Goal: Task Accomplishment & Management: Complete application form

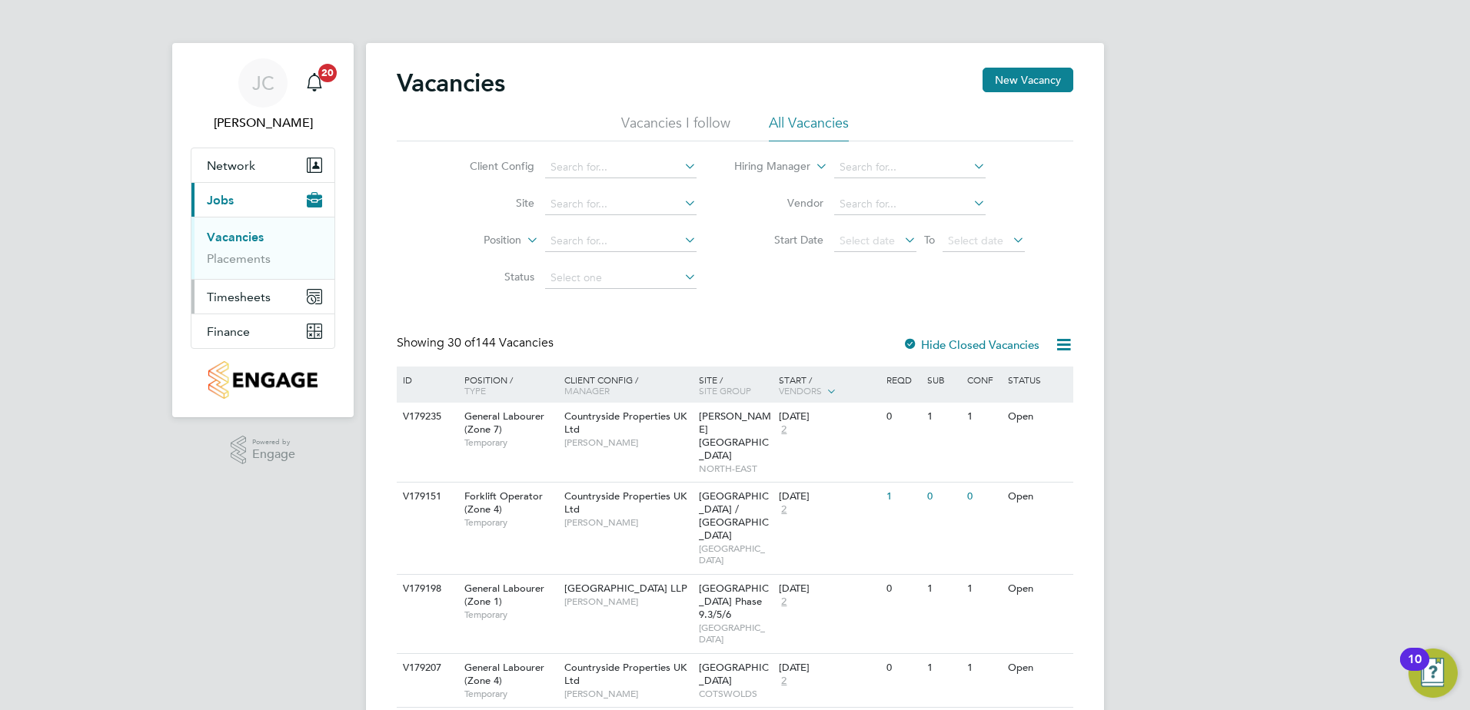
click at [261, 294] on span "Timesheets" at bounding box center [239, 297] width 64 height 15
drag, startPoint x: 237, startPoint y: 331, endPoint x: 267, endPoint y: 355, distance: 38.8
click at [237, 330] on span "Finance" at bounding box center [228, 331] width 43 height 15
click at [233, 325] on span "Finance" at bounding box center [228, 331] width 43 height 15
click at [248, 311] on link "Invoices & Credit Notes" at bounding box center [255, 314] width 96 height 30
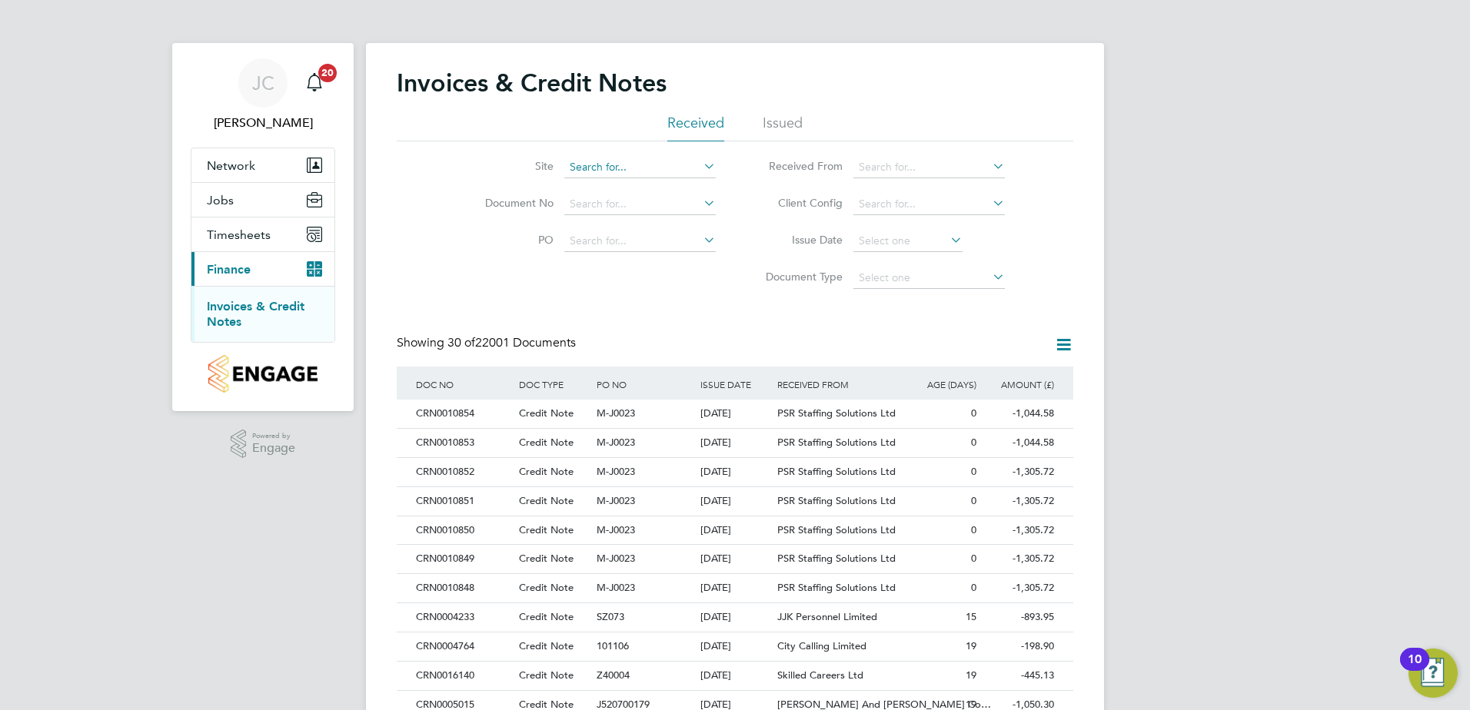
click at [614, 174] on input at bounding box center [639, 168] width 151 height 22
click at [624, 190] on li "Buckingham ( [PERSON_NAME] Way)" at bounding box center [659, 188] width 191 height 21
type input "Buckingham ([PERSON_NAME] Way)"
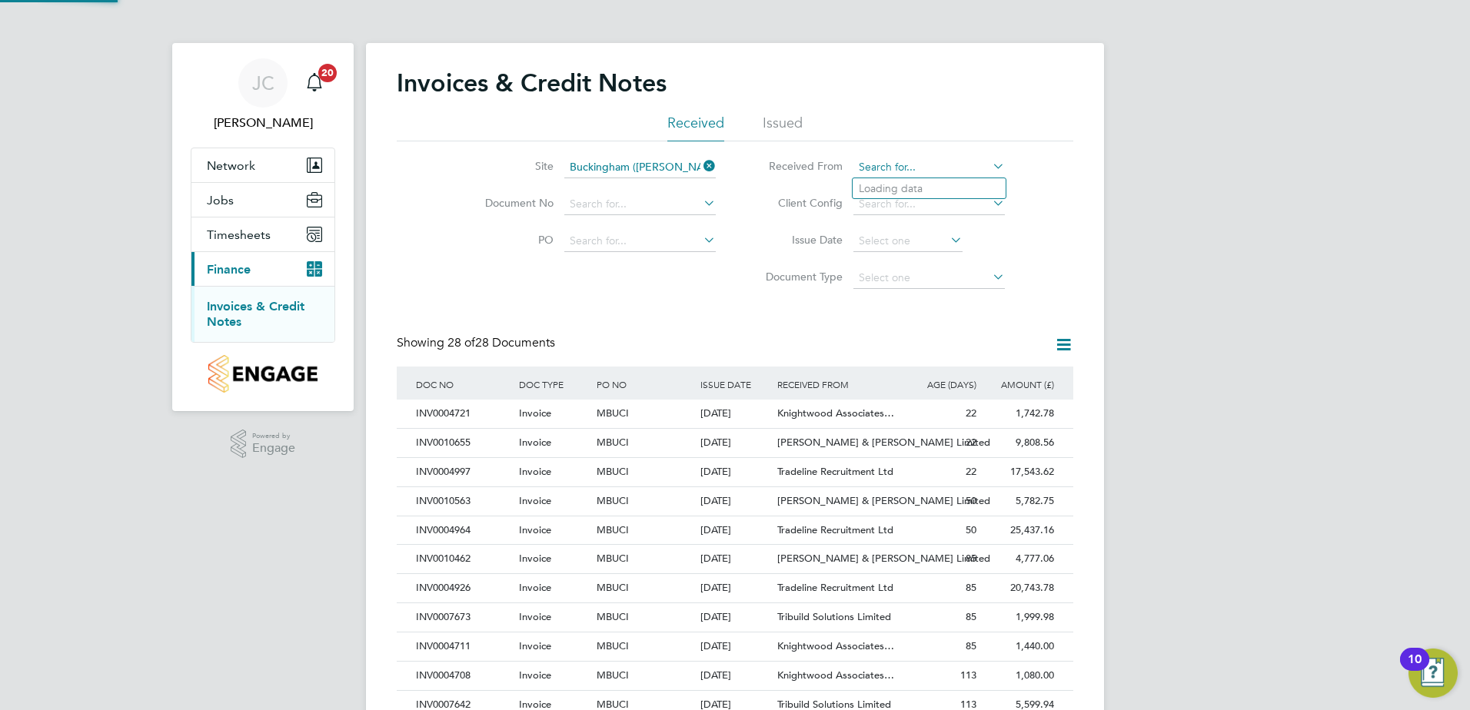
click at [902, 173] on input at bounding box center [928, 168] width 151 height 22
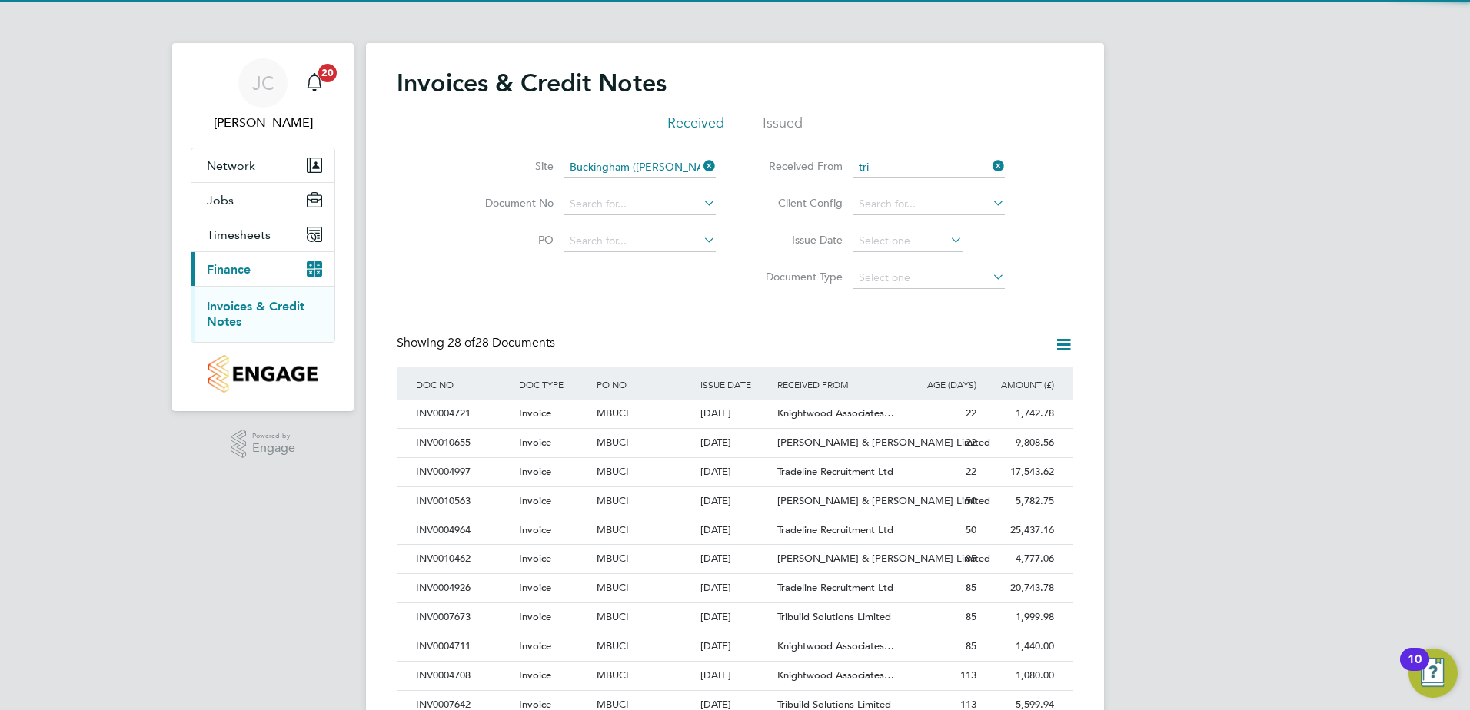
click at [909, 185] on li "Tri build Solutions Limited" at bounding box center [929, 188] width 153 height 21
type input "Tribuild Solutions Limited"
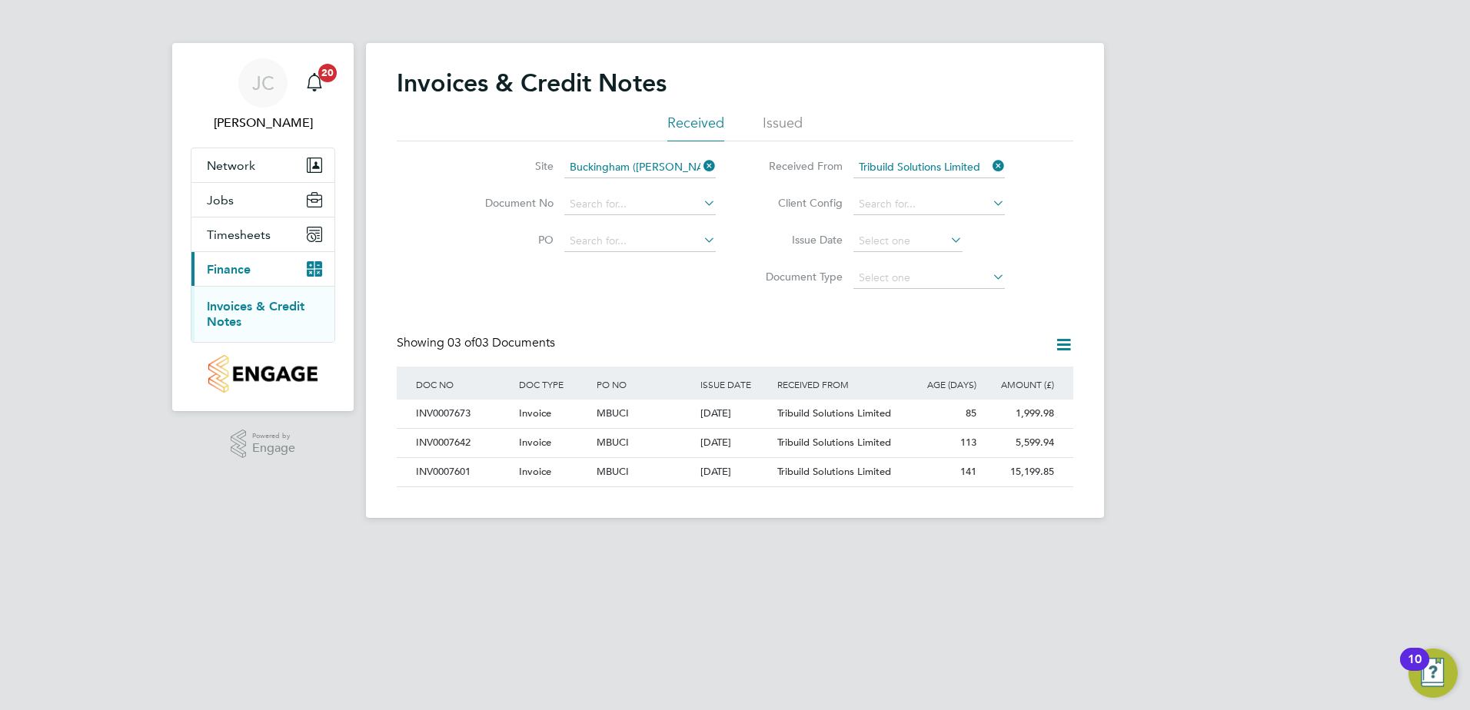
click at [700, 166] on icon at bounding box center [700, 166] width 0 height 22
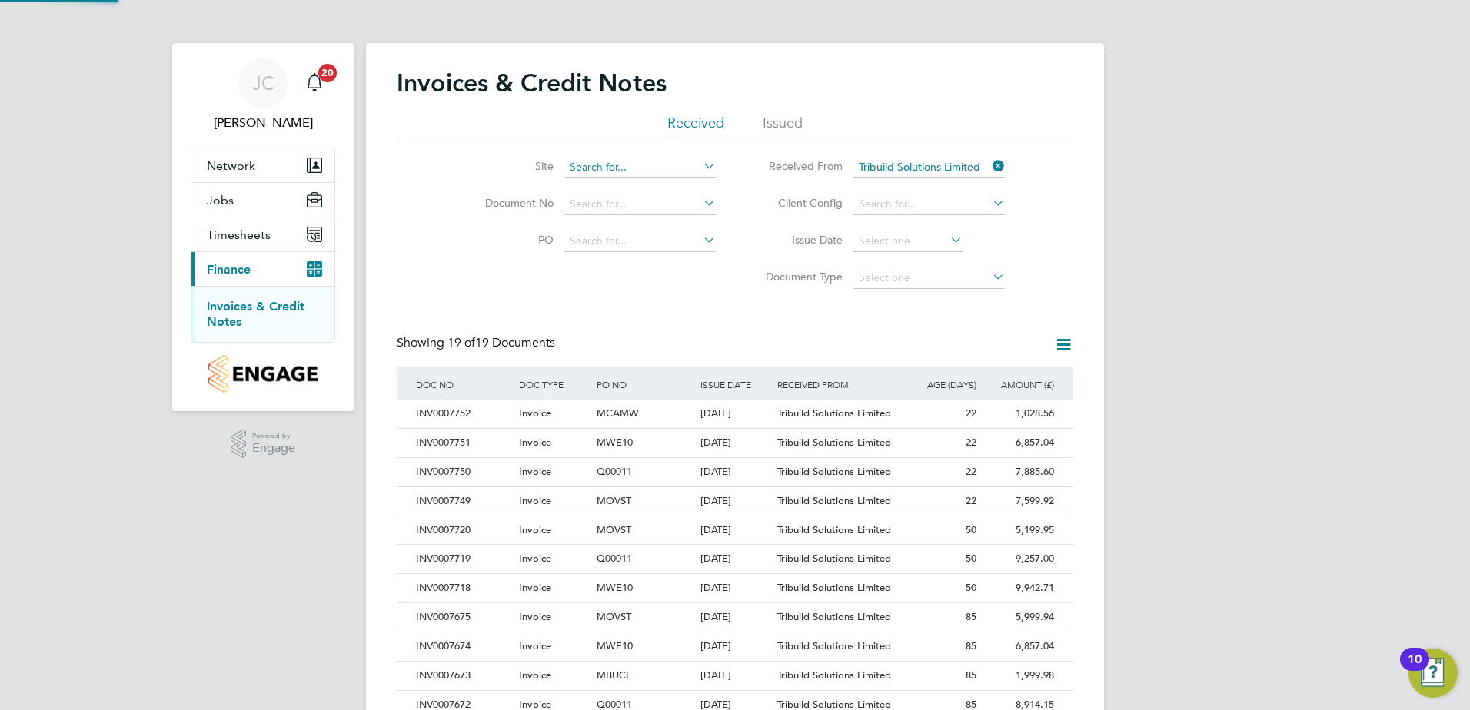
click at [650, 169] on input at bounding box center [639, 168] width 151 height 22
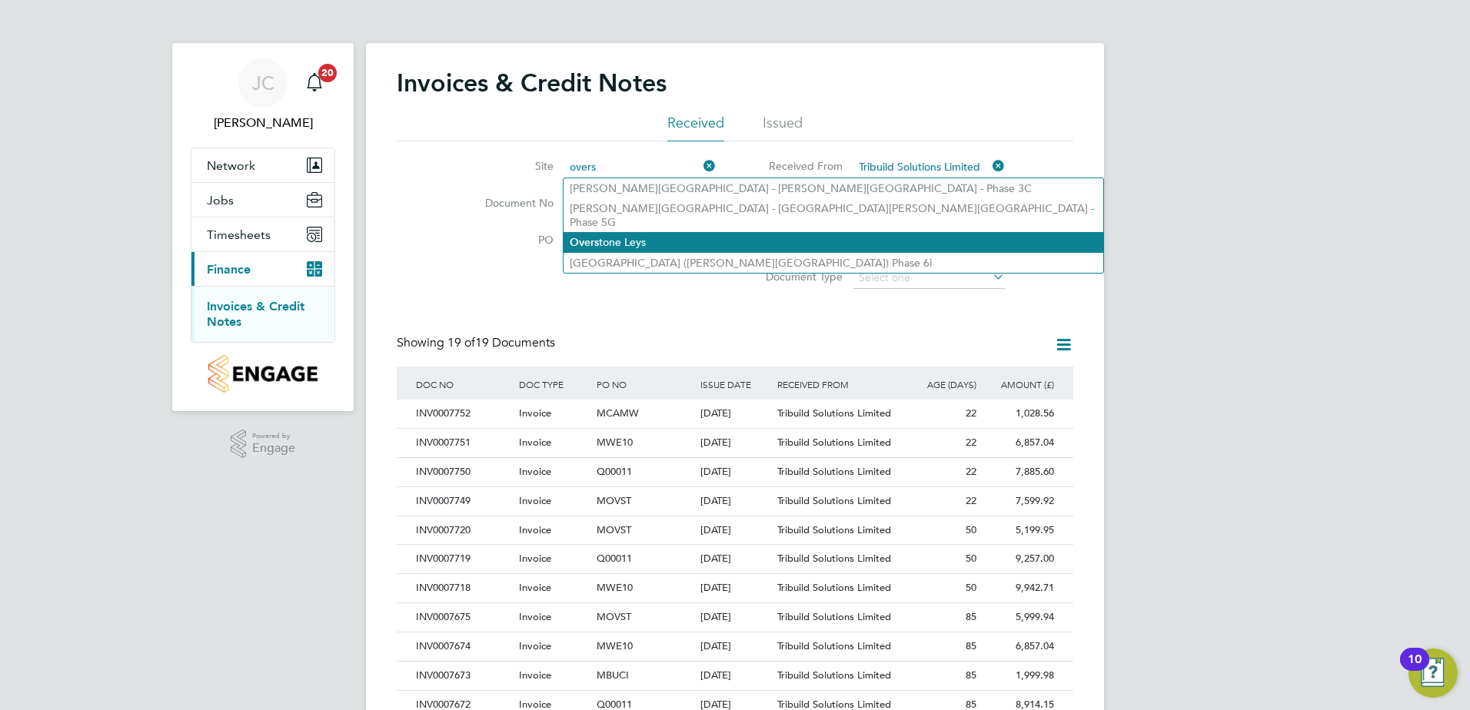
click at [649, 232] on li "Overs tone Leys" at bounding box center [834, 242] width 540 height 21
type input "Overstone Leys"
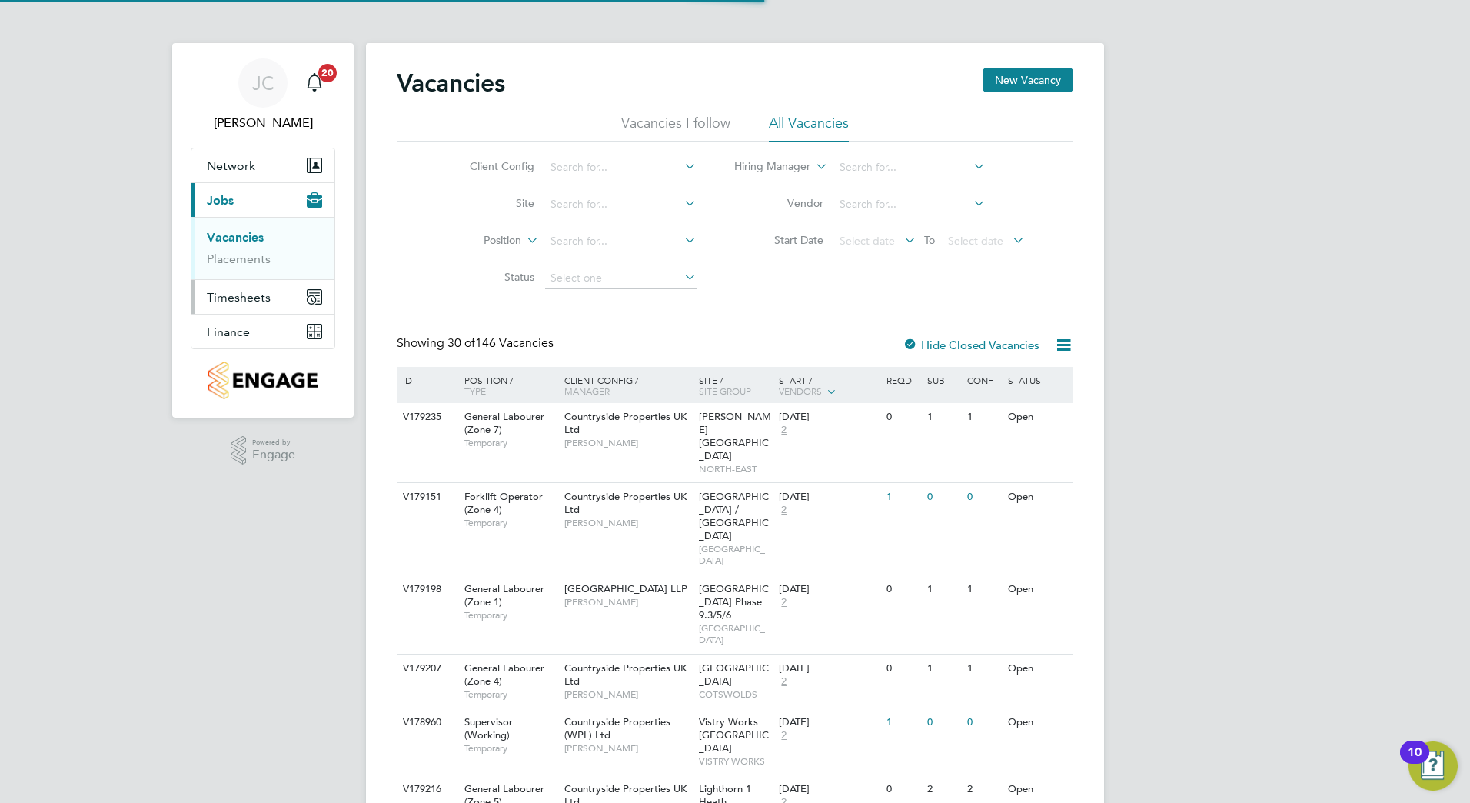
click at [239, 306] on button "Timesheets" at bounding box center [262, 297] width 143 height 34
click at [234, 338] on span "Finance" at bounding box center [228, 331] width 43 height 15
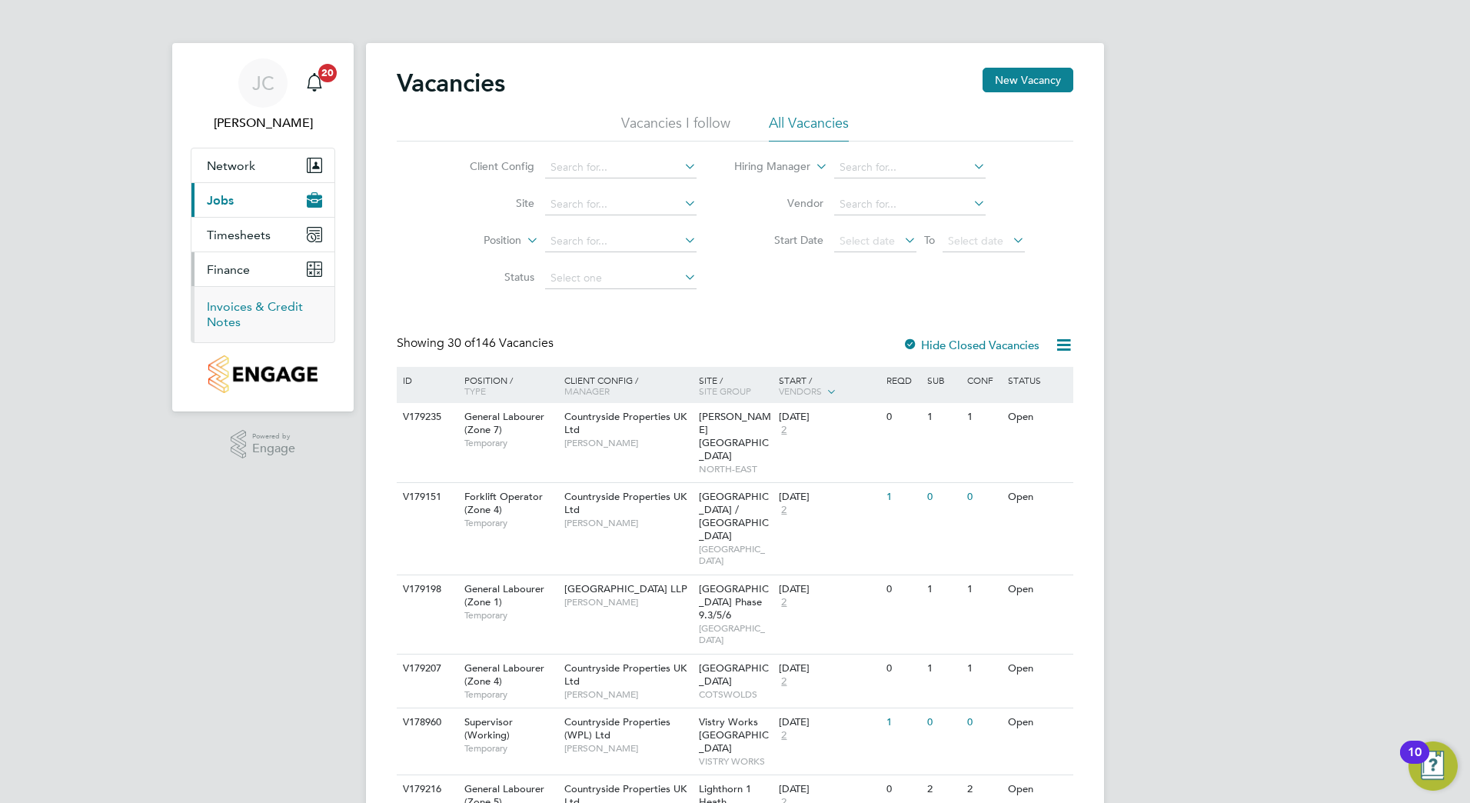
click at [252, 299] on link "Invoices & Credit Notes" at bounding box center [255, 314] width 96 height 30
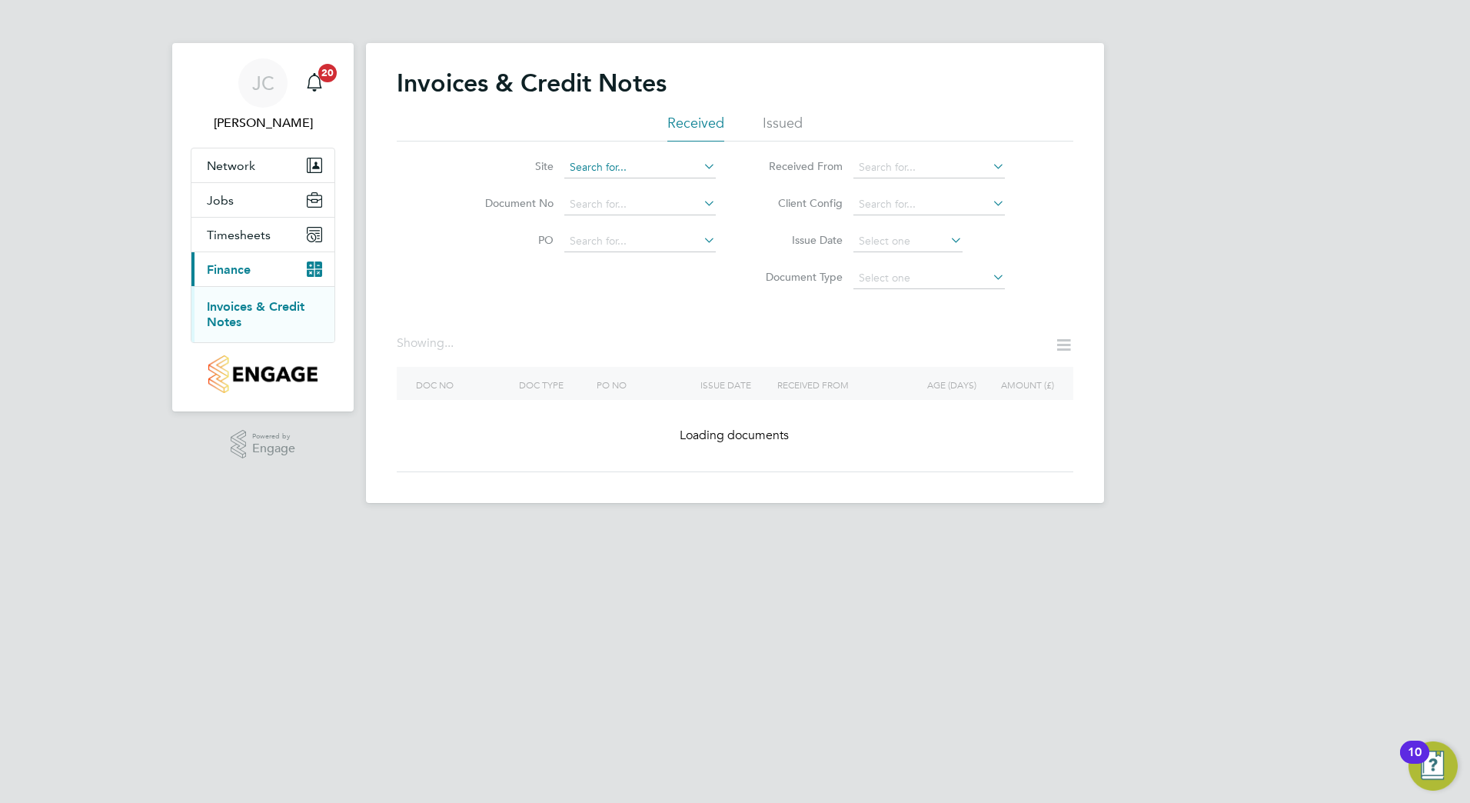
click at [660, 163] on input at bounding box center [639, 168] width 151 height 22
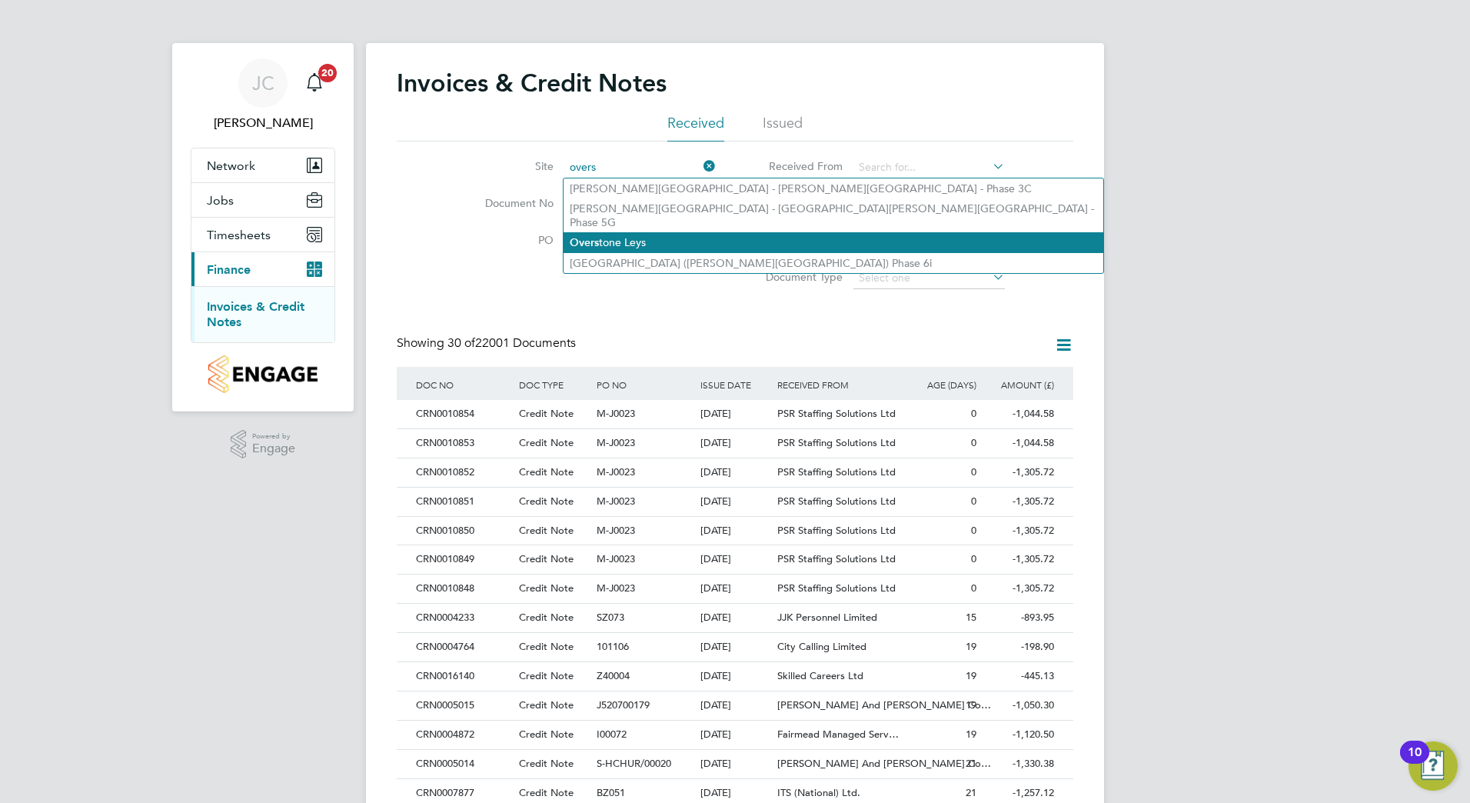
click at [625, 235] on li "Overs tone Leys" at bounding box center [834, 242] width 540 height 21
type input "Overstone Leys"
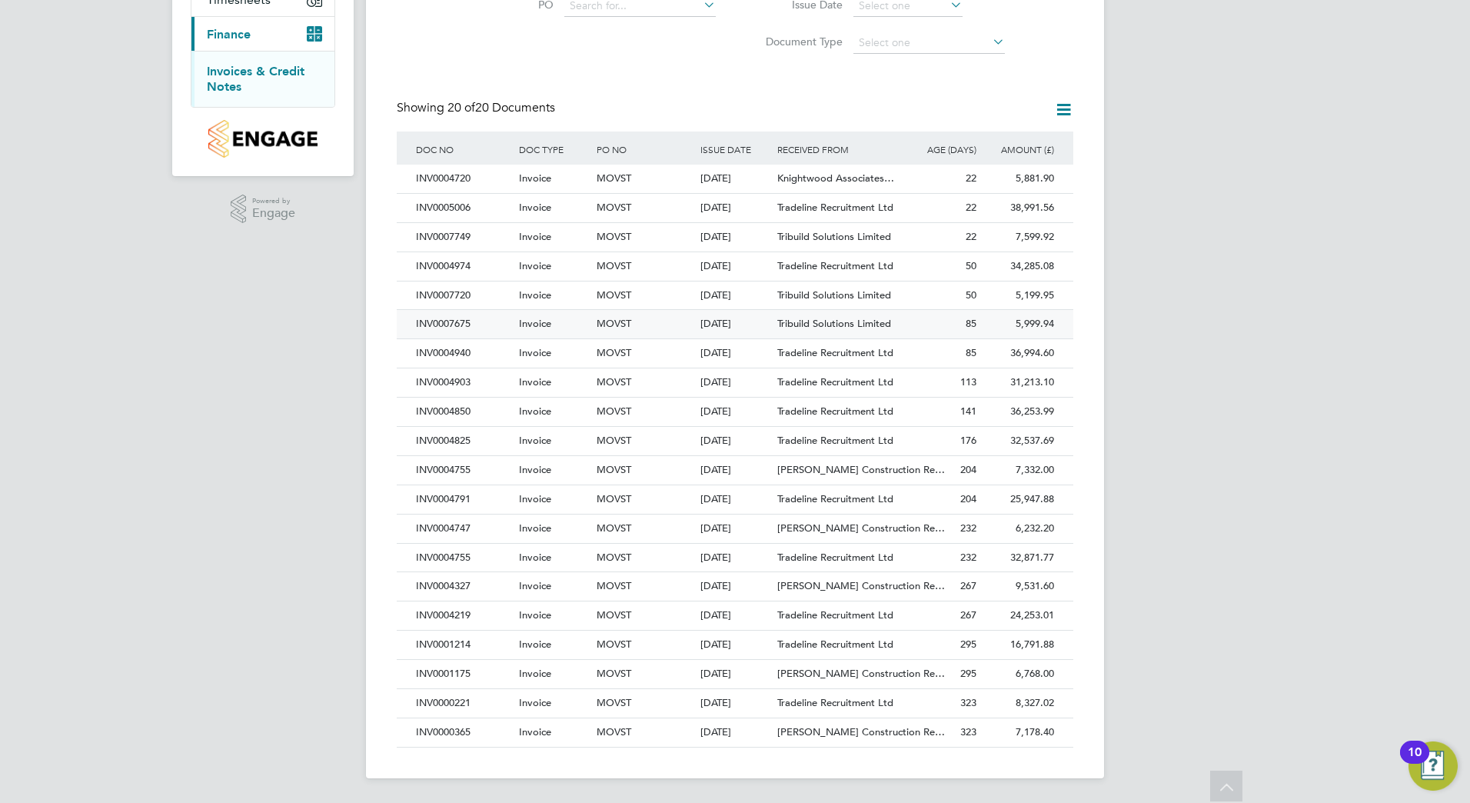
click at [818, 321] on span "Tribuild Solutions Limited" at bounding box center [834, 323] width 114 height 13
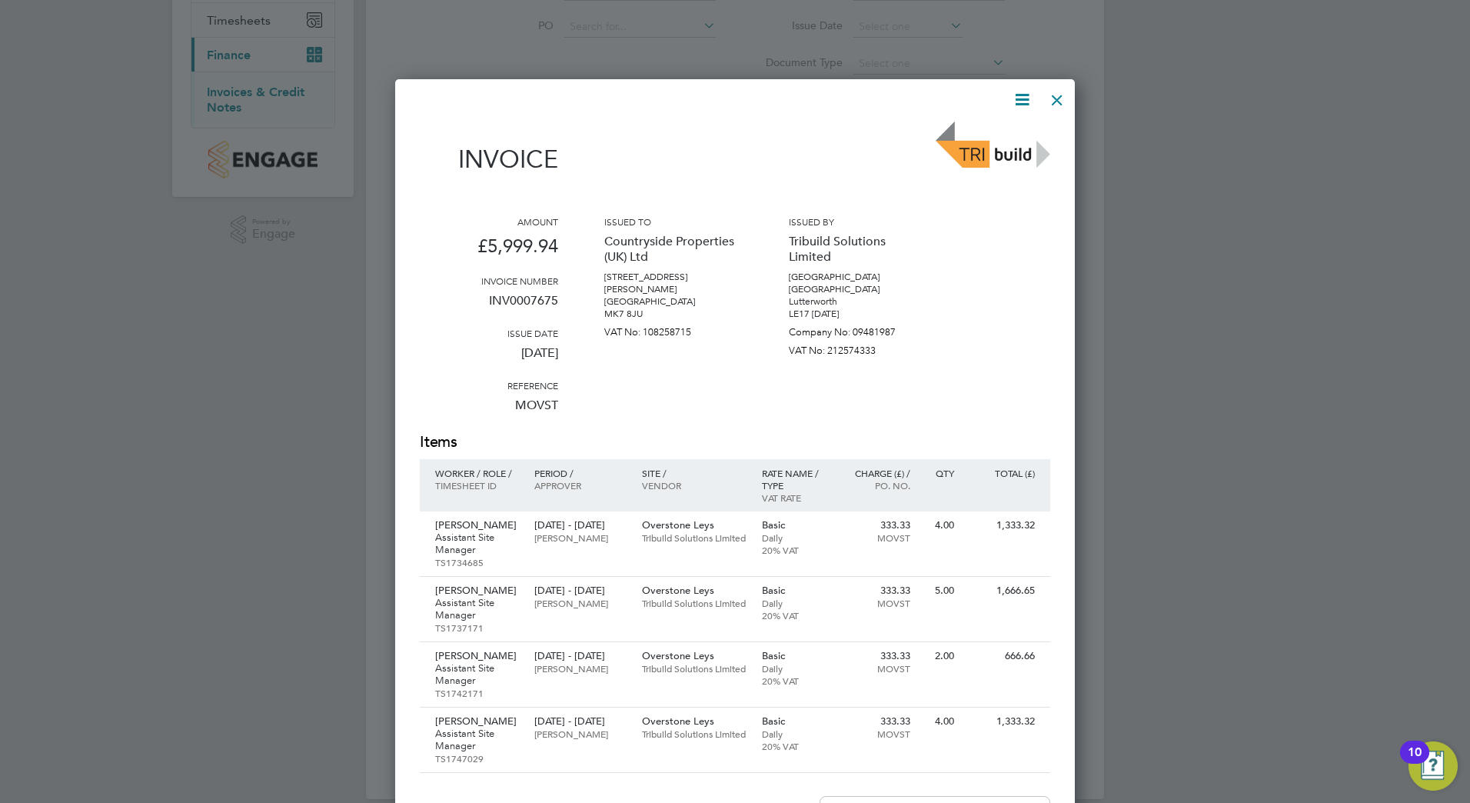
scroll to position [82, 0]
